Goal: Contribute content

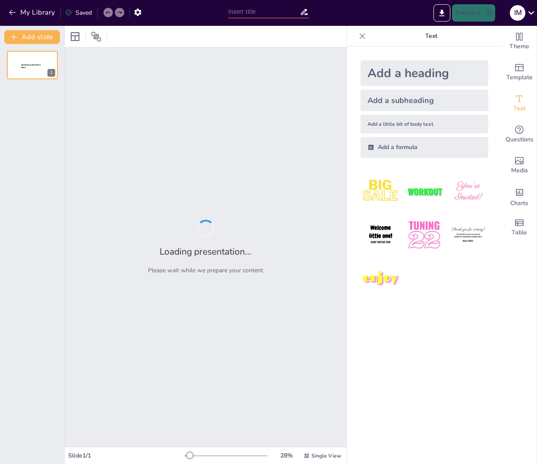
type input "Concepto del Continuo Fluvial: Un Análisis de su Impacto en la Ecología [PERSON…"
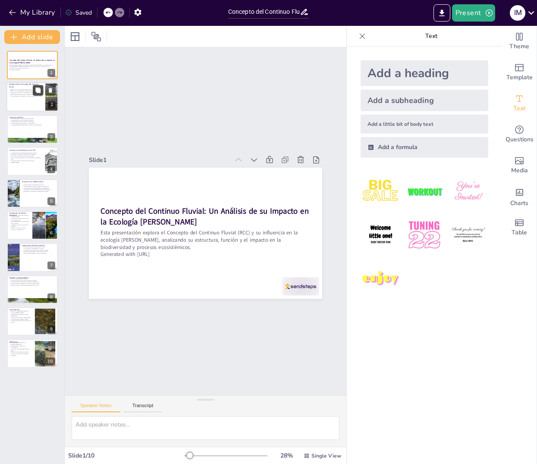
click at [40, 85] on button at bounding box center [38, 90] width 10 height 10
type textarea "Este punto destaca la importancia del RCC como una herramienta teórica crucial …"
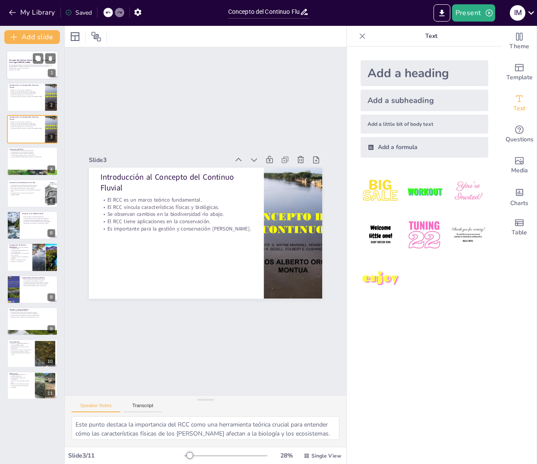
click at [26, 69] on p "Esta presentación explora el Concepto del Continuo Fluvial (RCC) y su influenci…" at bounding box center [32, 66] width 47 height 5
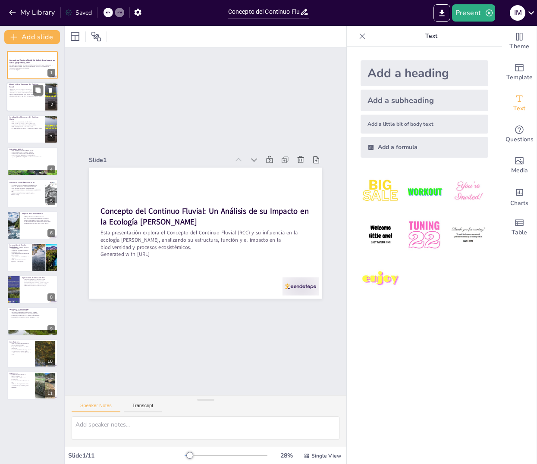
click at [25, 104] on div at bounding box center [32, 97] width 52 height 29
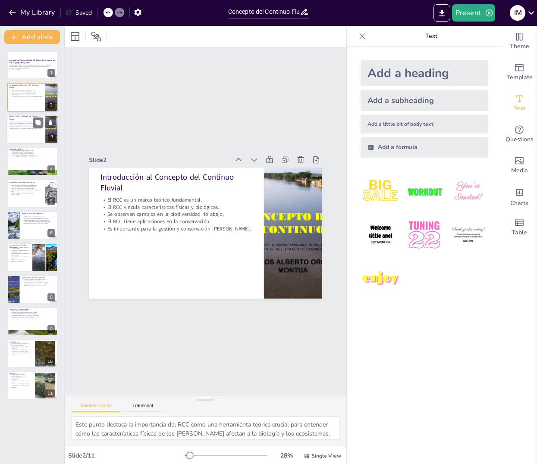
click at [31, 135] on div at bounding box center [32, 129] width 52 height 29
click at [25, 101] on div at bounding box center [32, 97] width 52 height 29
click at [27, 134] on div at bounding box center [32, 129] width 52 height 29
click at [29, 97] on p "Es importante para la gestión y conservación [PERSON_NAME]." at bounding box center [26, 96] width 34 height 2
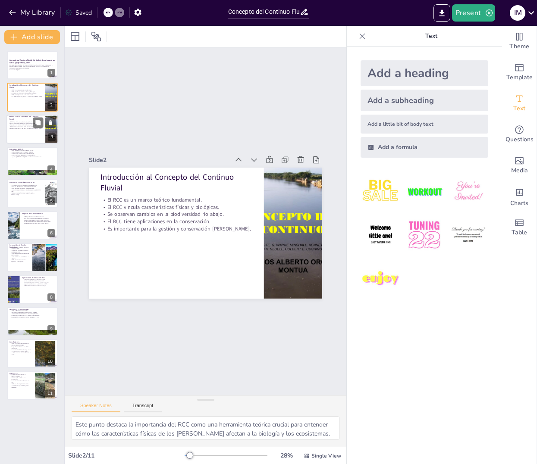
click at [20, 134] on div at bounding box center [32, 129] width 52 height 29
click at [30, 393] on div at bounding box center [32, 385] width 52 height 29
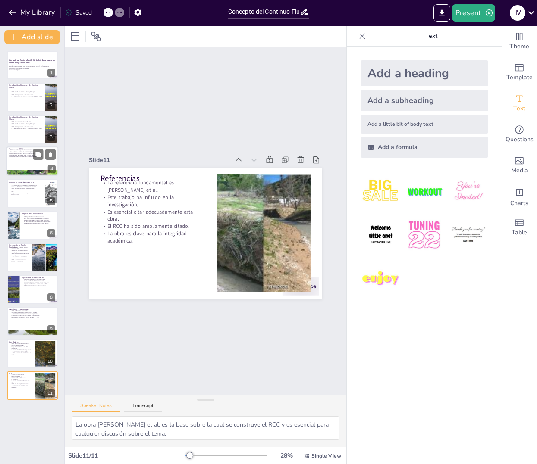
click at [25, 162] on div at bounding box center [32, 161] width 52 height 29
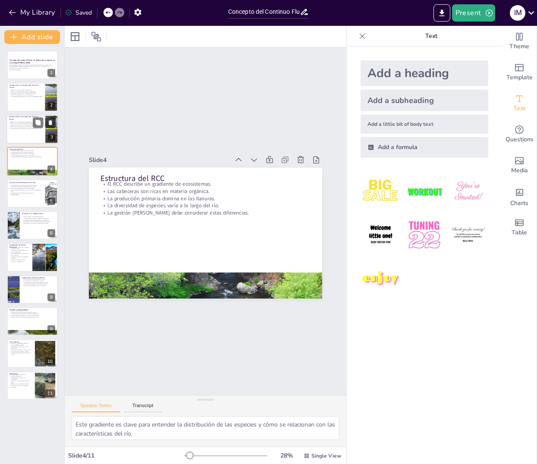
click at [50, 123] on icon at bounding box center [50, 122] width 3 height 5
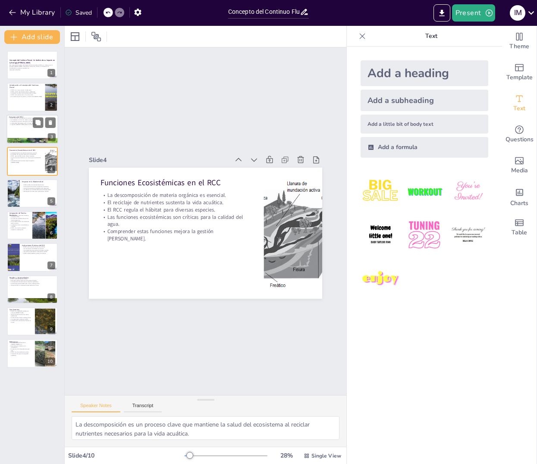
click at [24, 128] on div at bounding box center [32, 129] width 52 height 29
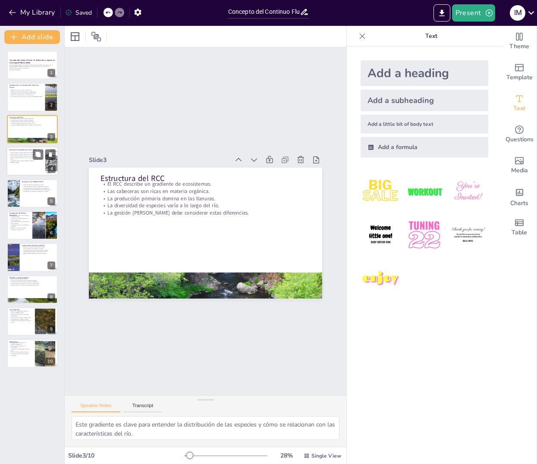
click at [28, 171] on div at bounding box center [32, 161] width 52 height 29
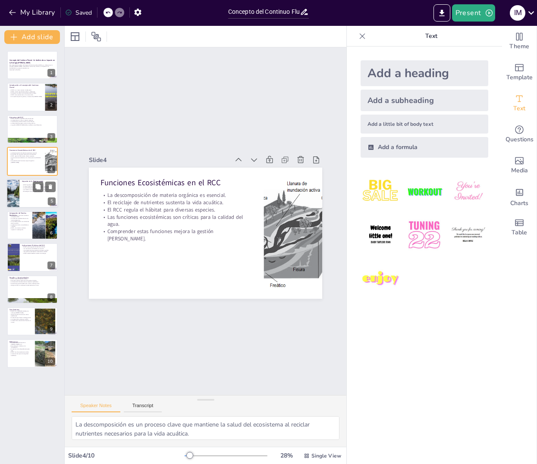
click at [40, 200] on div at bounding box center [32, 193] width 52 height 29
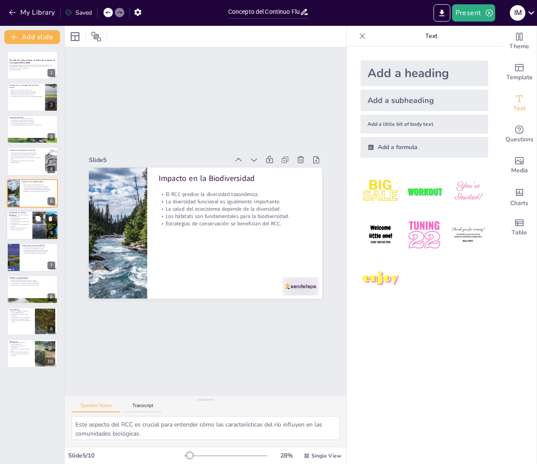
click at [39, 225] on div at bounding box center [45, 225] width 56 height 29
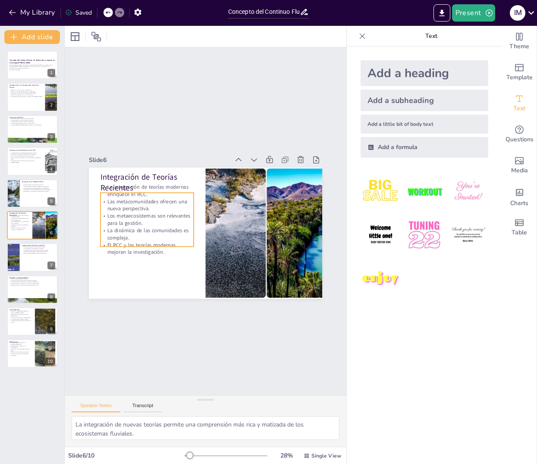
click at [197, 233] on p "Los metaecosistemas son relevantes para la gestión." at bounding box center [204, 279] width 15 height 93
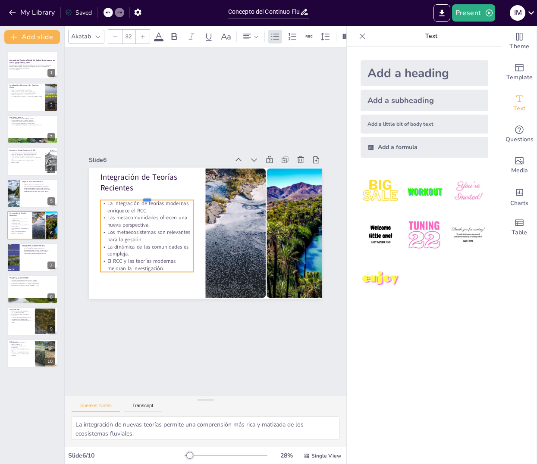
drag, startPoint x: 147, startPoint y: 192, endPoint x: 147, endPoint y: 199, distance: 7.3
click at [202, 245] on div at bounding box center [244, 271] width 84 height 53
click at [74, 222] on div "Slide 1 Concepto del Continuo Fluvial: Un Análisis de su Impacto en la Ecología…" at bounding box center [206, 221] width 322 height 275
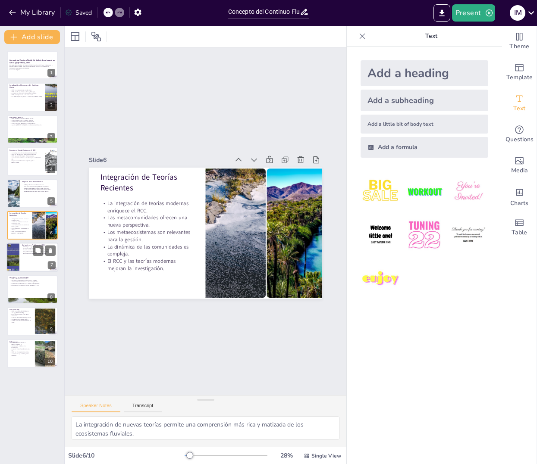
click at [20, 258] on div at bounding box center [32, 257] width 52 height 29
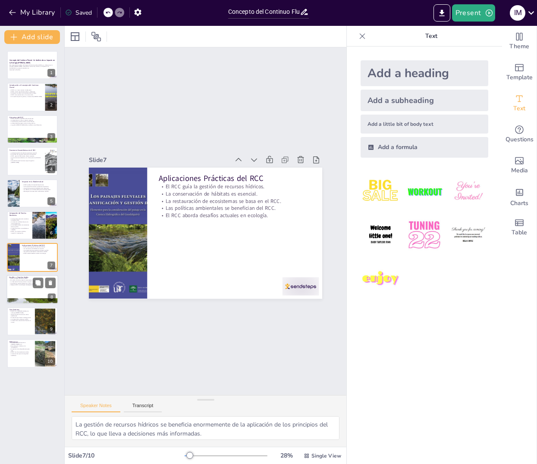
click at [31, 284] on p "Se presentan oportunidades para nuevas investigaciones." at bounding box center [32, 284] width 47 height 2
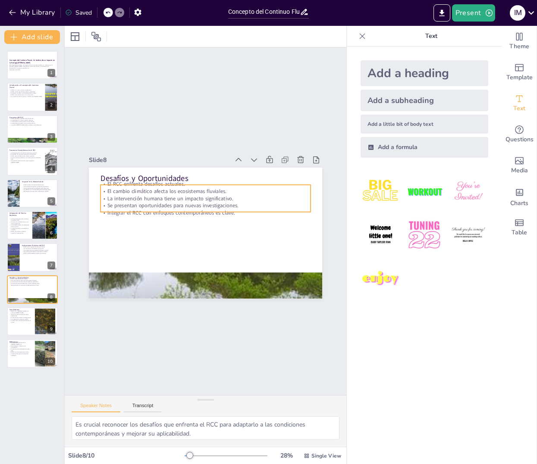
click at [169, 207] on p "Se presentan oportunidades para nuevas investigaciones." at bounding box center [215, 233] width 174 height 129
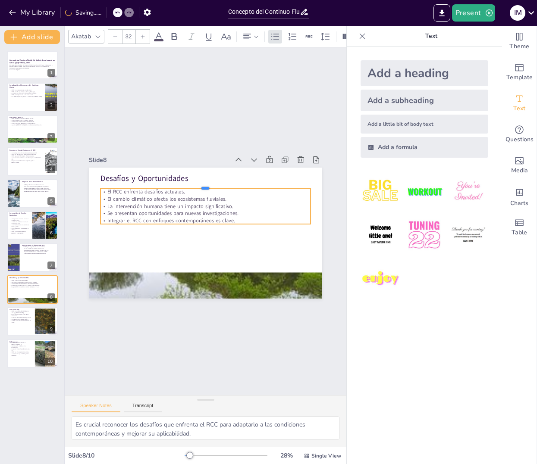
click at [227, 188] on div at bounding box center [241, 218] width 29 height 210
click at [249, 106] on div "Slide 1 Concepto del Continuo Fluvial: Un Análisis de su Impacto en la Ecología…" at bounding box center [206, 222] width 418 height 376
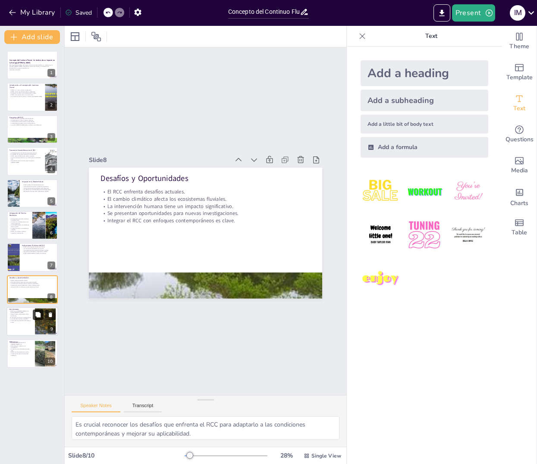
click at [34, 312] on button at bounding box center [38, 315] width 10 height 10
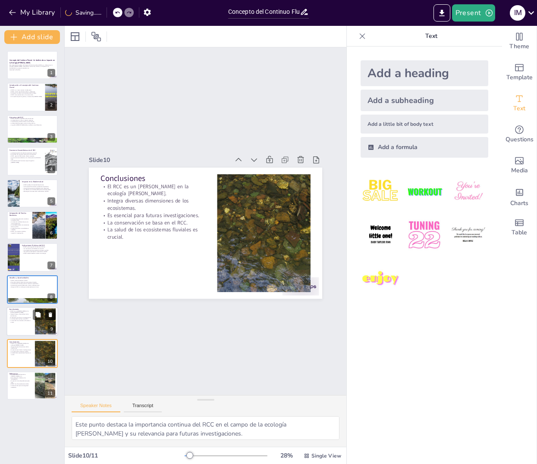
click at [48, 313] on icon at bounding box center [50, 315] width 6 height 6
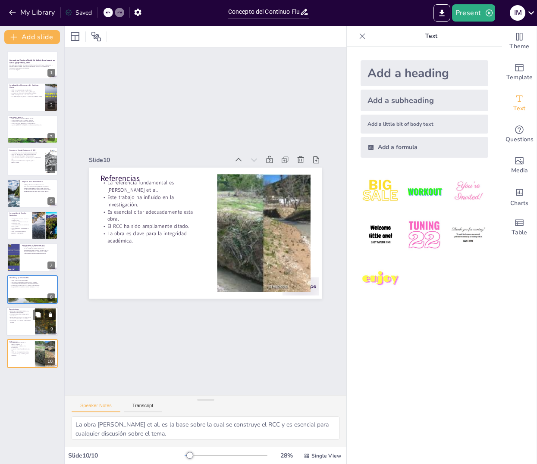
click at [16, 322] on p "La salud de los ecosistemas fluviales es crucial." at bounding box center [20, 321] width 23 height 3
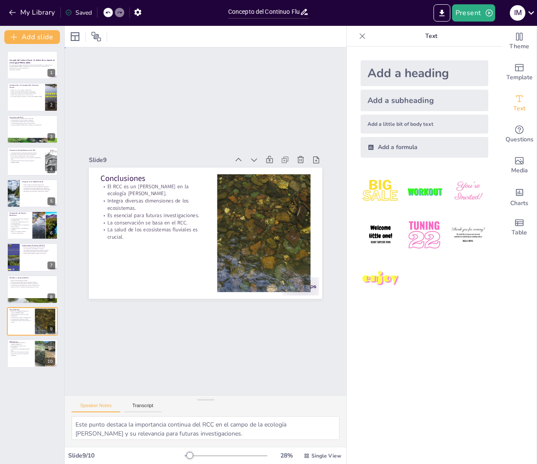
click at [321, 300] on div "Slide 1 Concepto del Continuo Fluvial: Un Análisis de su Impacto en la Ecología…" at bounding box center [205, 221] width 442 height 447
click at [20, 360] on div at bounding box center [32, 353] width 52 height 29
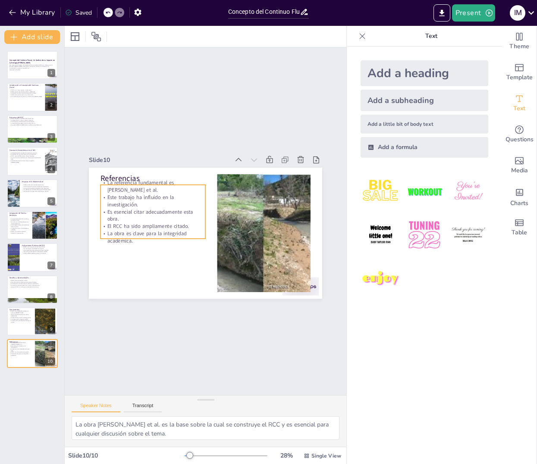
click at [161, 217] on p "Es esencial citar adecuadamente esta obra." at bounding box center [189, 171] width 56 height 102
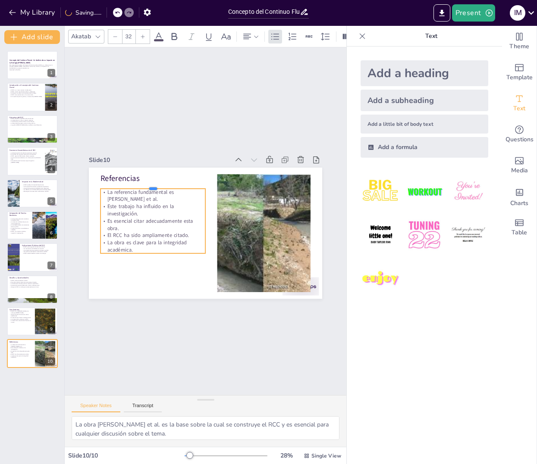
click at [166, 222] on div at bounding box center [169, 274] width 7 height 105
click at [153, 128] on div "Slide 1 Concepto del Continuo Fluvial: Un Análisis de su Impacto en la Ecología…" at bounding box center [205, 221] width 399 height 432
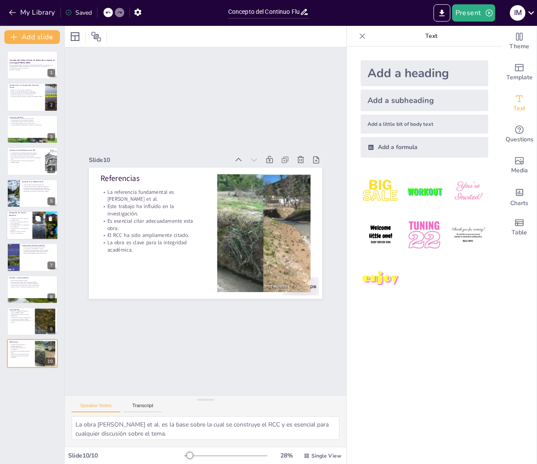
click at [18, 233] on p "El RCC y las teorías modernas mejoran la investigación." at bounding box center [19, 232] width 21 height 3
type textarea "La integración de nuevas teorías permite una comprensión más rica y matizada de…"
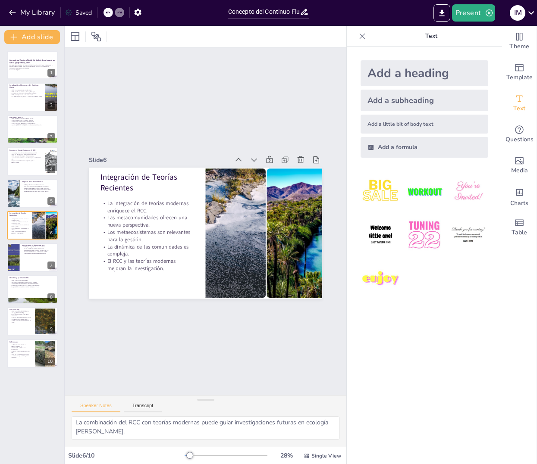
scroll to position [75, 0]
